Goal: Task Accomplishment & Management: Use online tool/utility

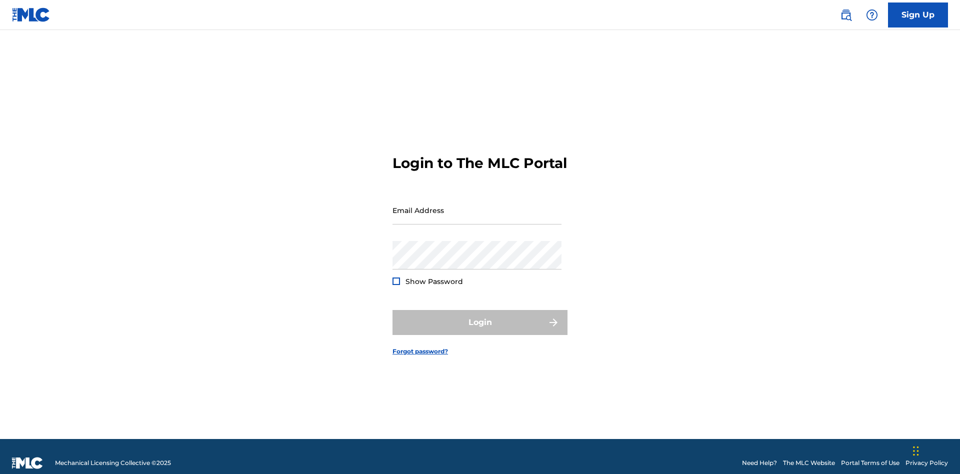
scroll to position [13, 0]
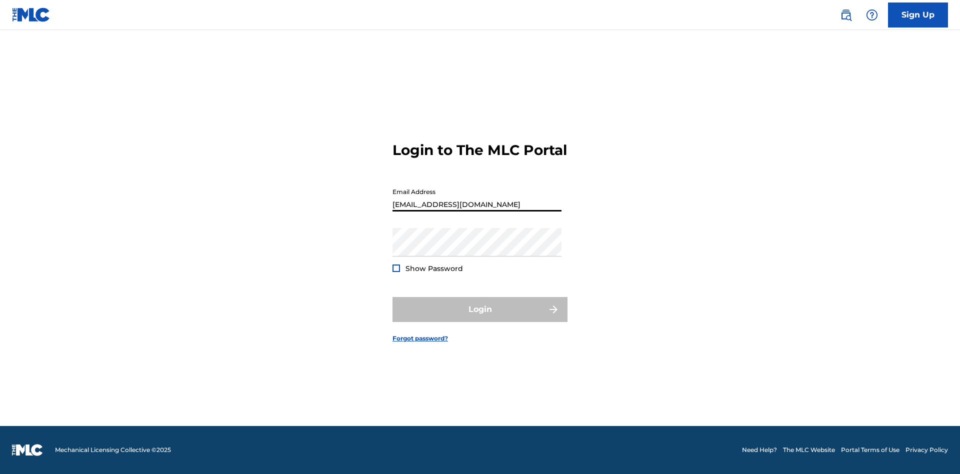
type input "Duke.McTesterson@gmail.com"
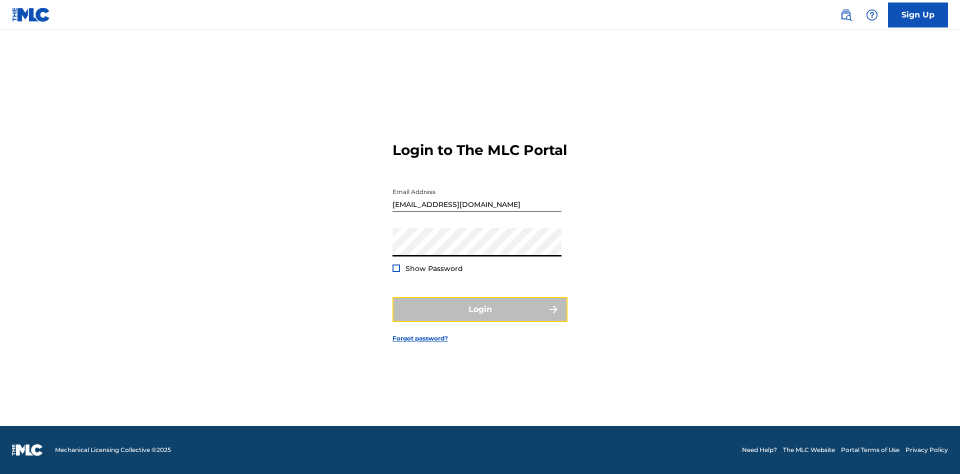
click at [480, 318] on button "Login" at bounding box center [479, 309] width 175 height 25
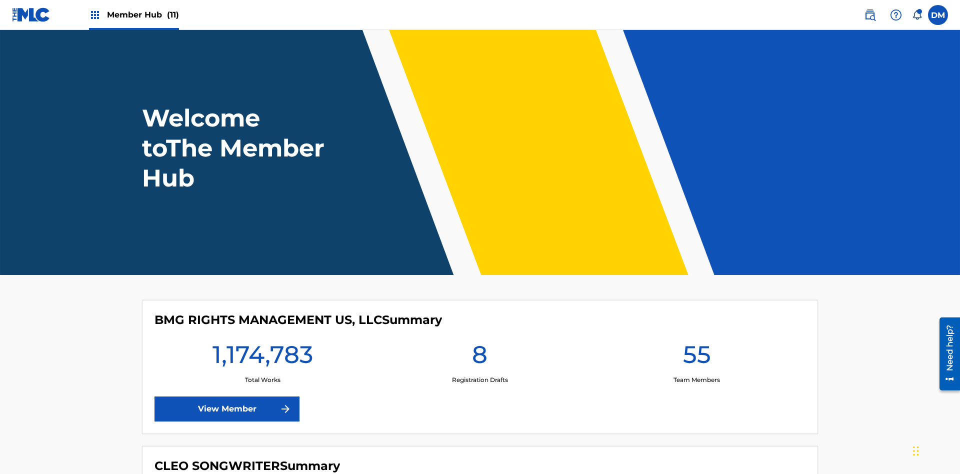
click at [142, 14] on span "Member Hub (11)" at bounding box center [143, 14] width 72 height 11
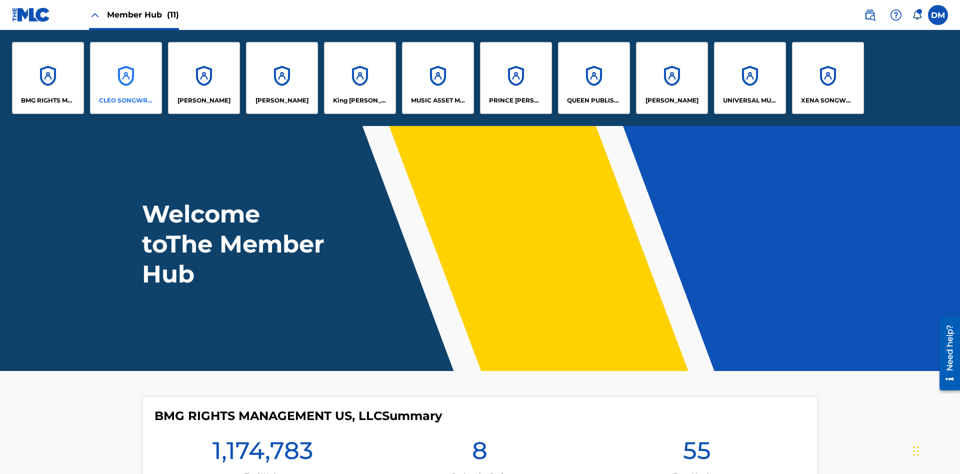
click at [126, 100] on p "CLEO SONGWRITER" at bounding box center [126, 100] width 54 height 9
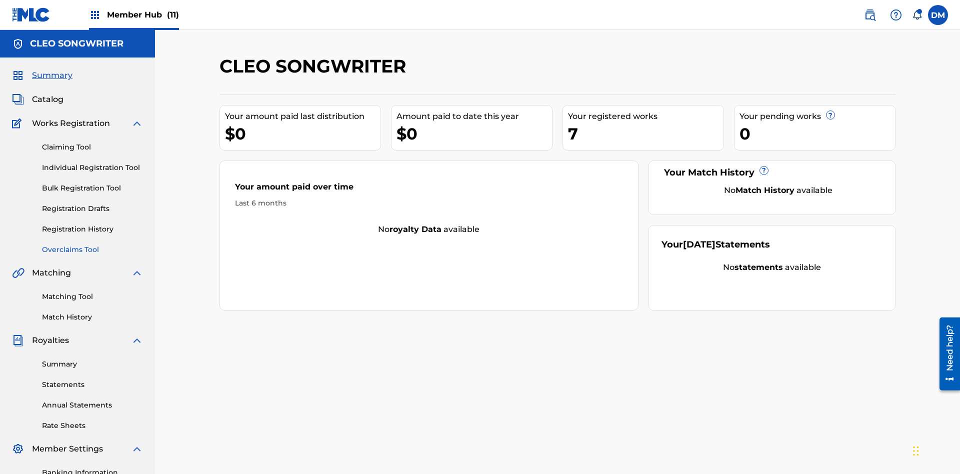
click at [92, 244] on link "Overclaims Tool" at bounding box center [92, 249] width 101 height 10
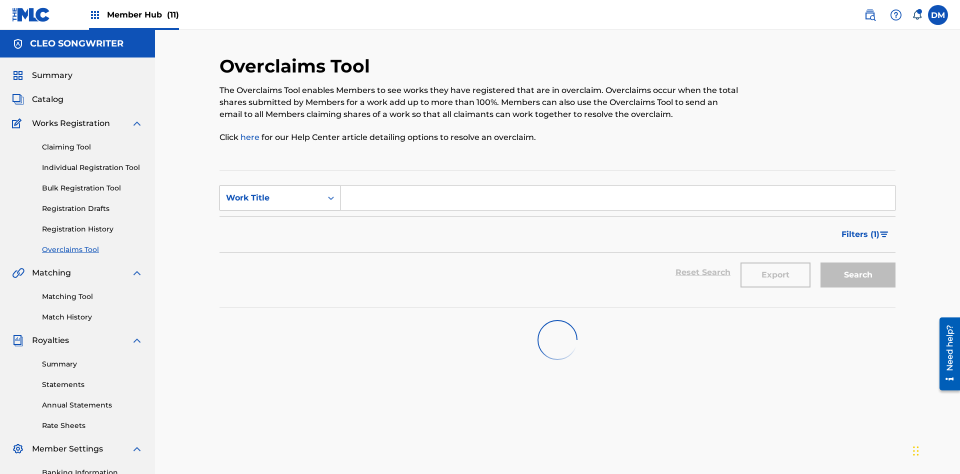
click at [271, 192] on div "Work Title" at bounding box center [271, 198] width 90 height 12
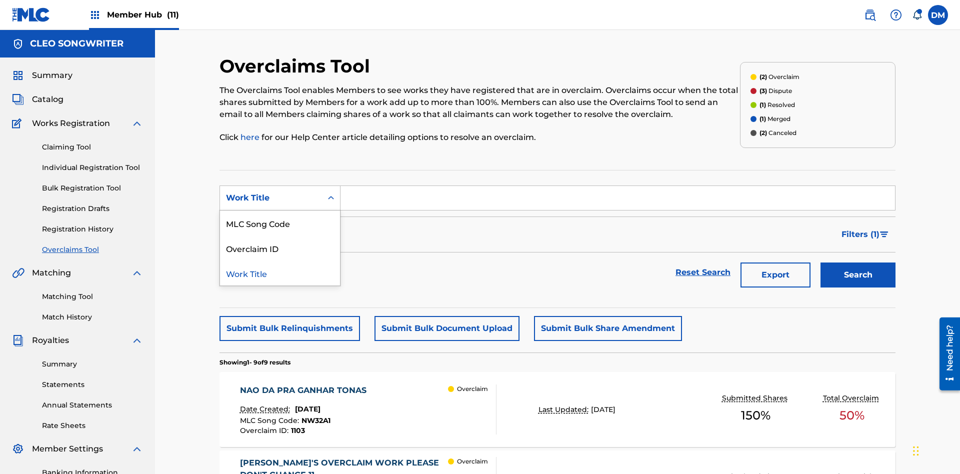
scroll to position [128, 0]
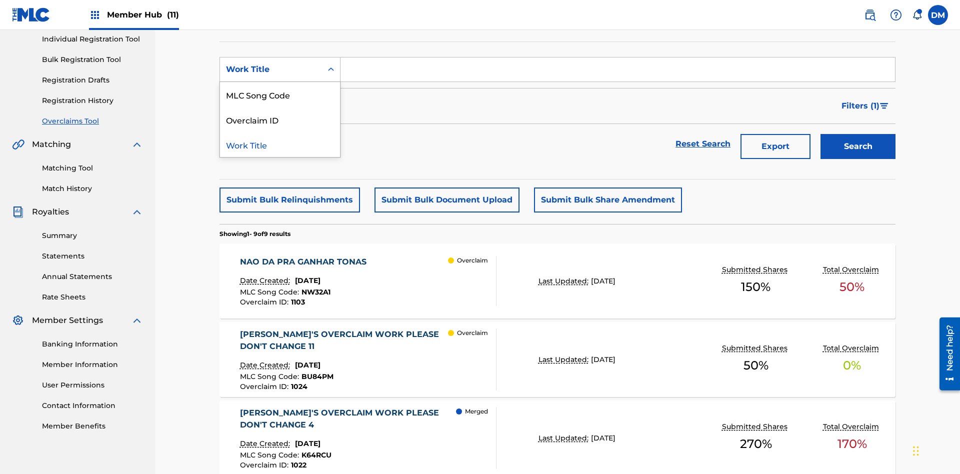
click at [280, 94] on div "MLC Song Code" at bounding box center [280, 94] width 120 height 25
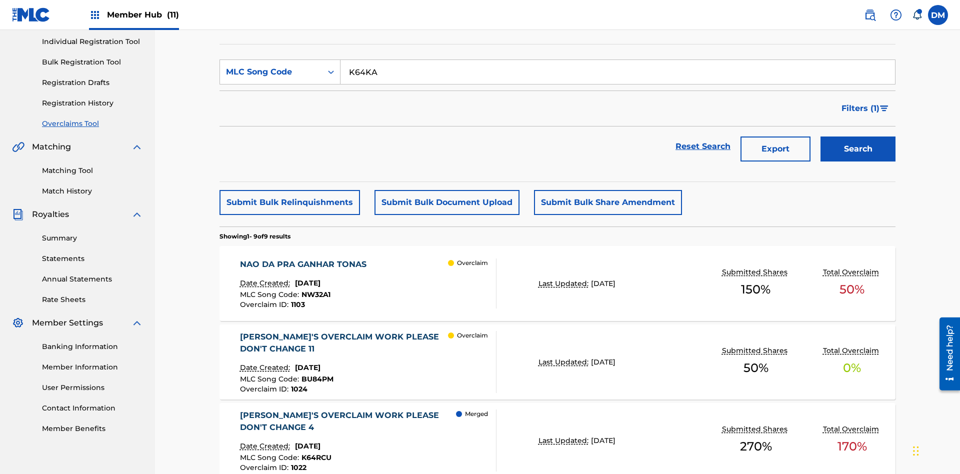
type input "K64KAN"
